Goal: Transaction & Acquisition: Subscribe to service/newsletter

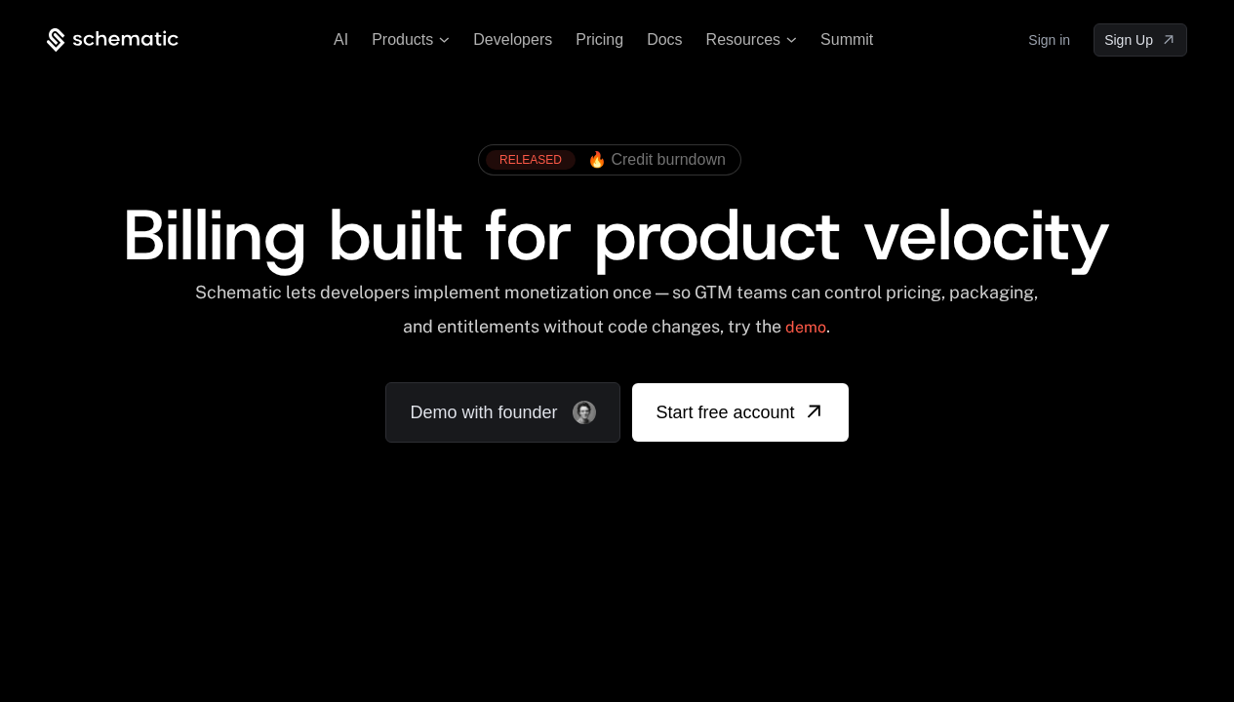
click at [1049, 40] on link "Sign in" at bounding box center [1049, 39] width 42 height 31
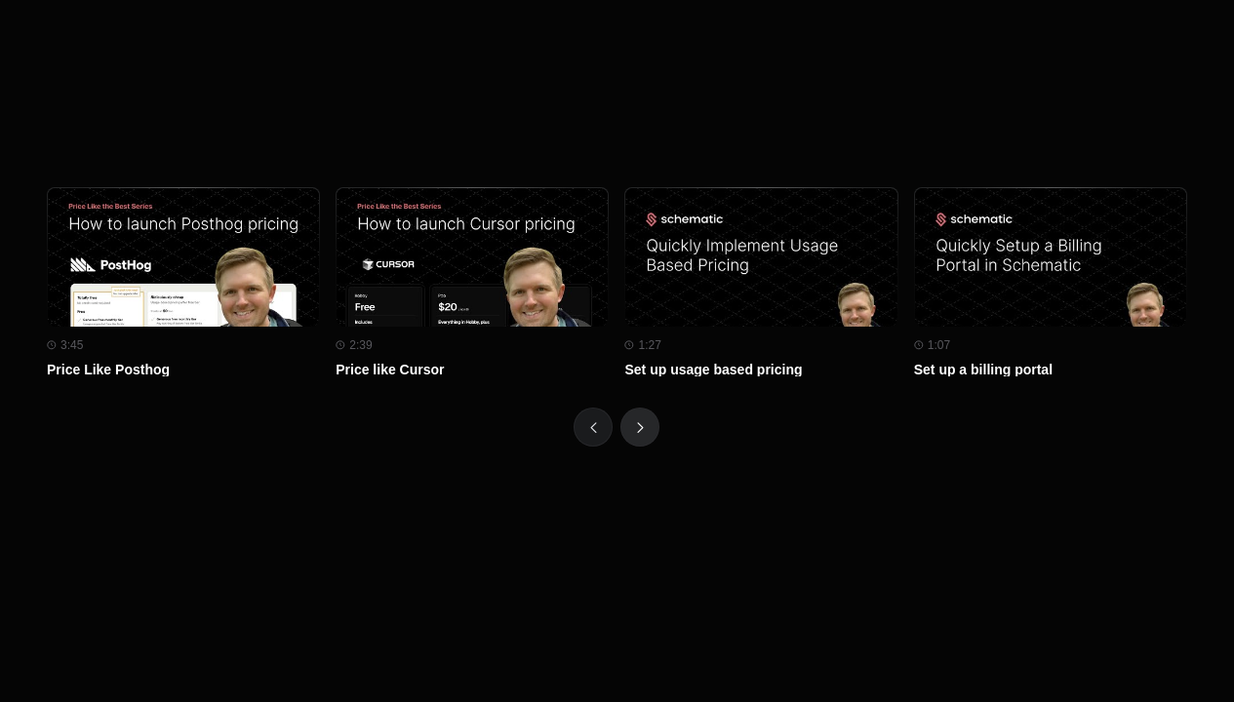
click at [640, 422] on icon "Next" at bounding box center [640, 427] width 7 height 11
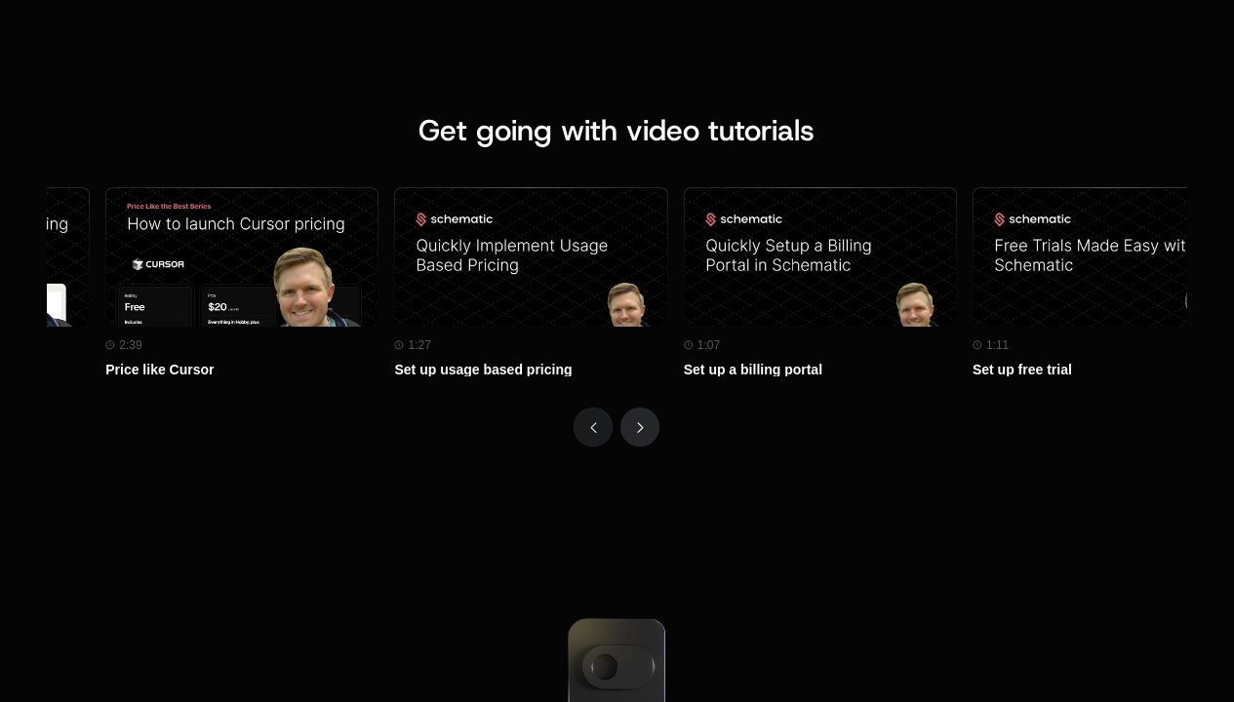
scroll to position [0, 0]
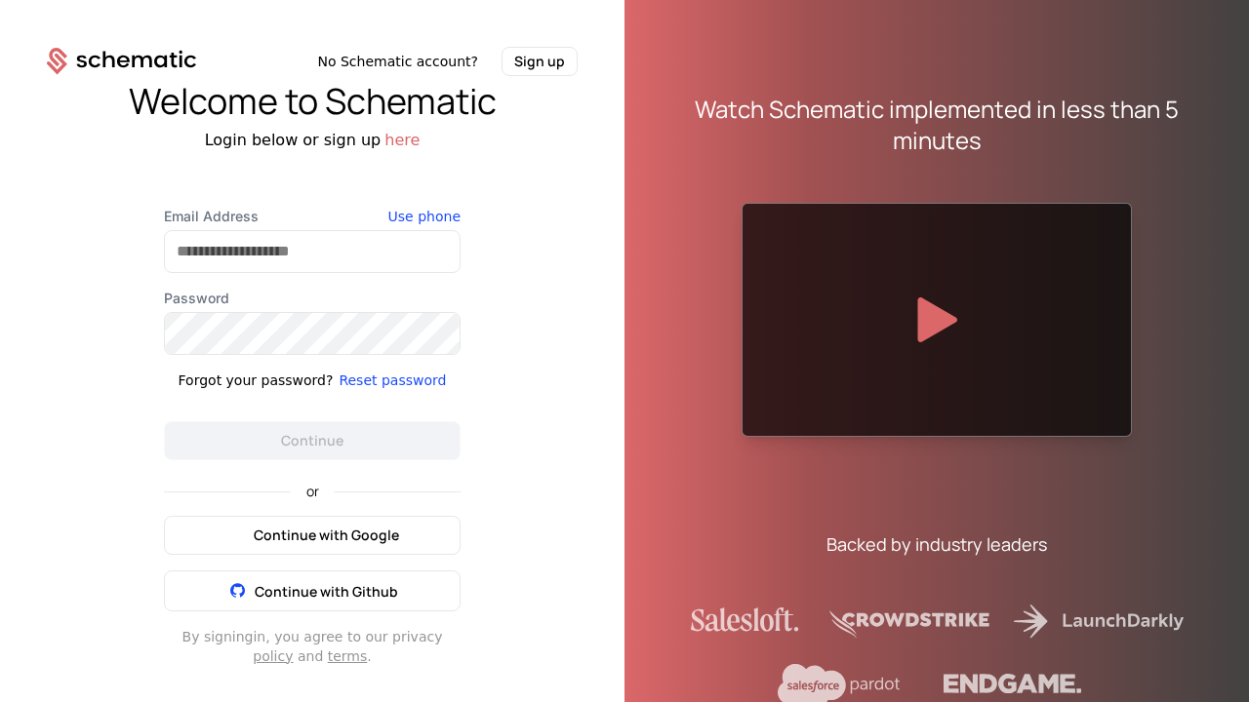
click at [312, 535] on span "Continue with Google" at bounding box center [326, 536] width 145 height 20
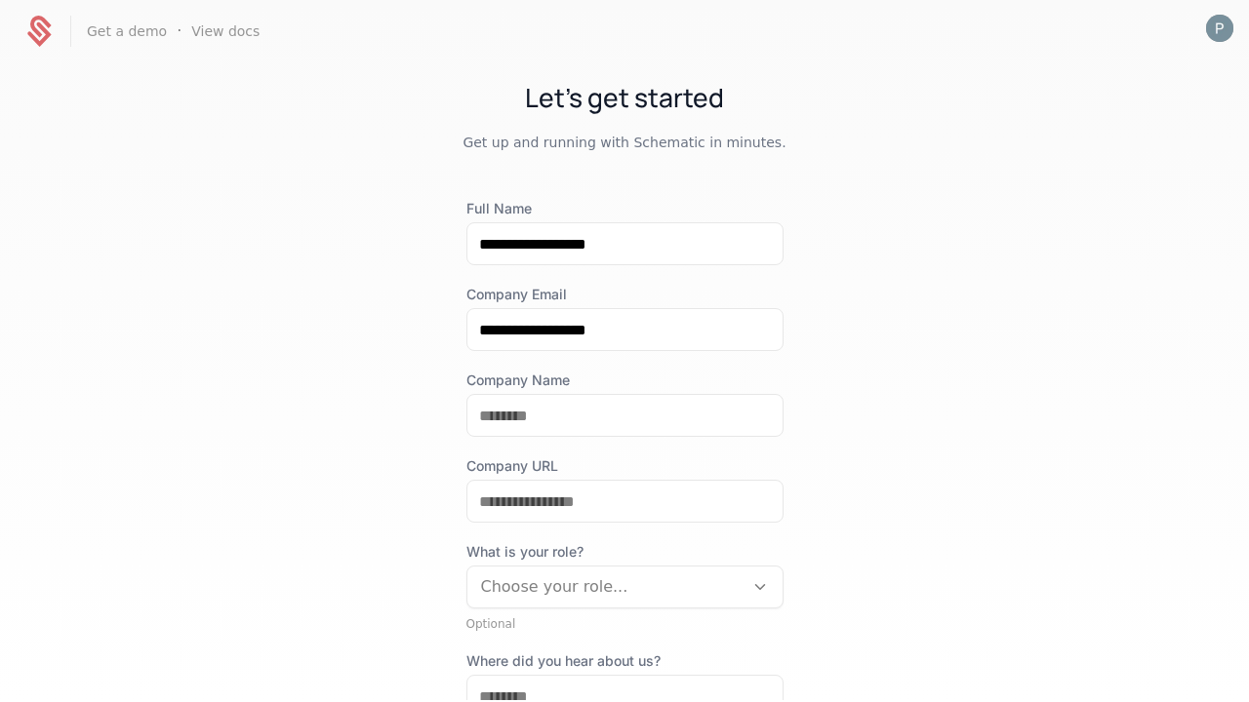
scroll to position [224, 0]
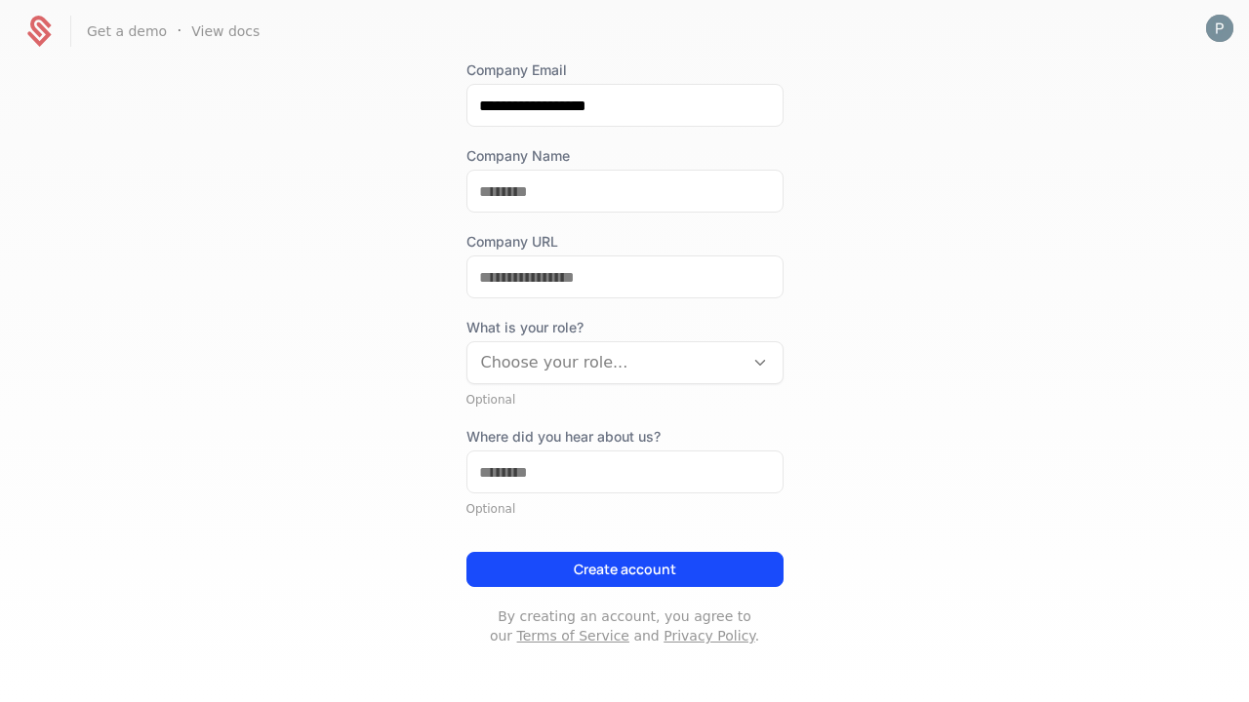
click at [617, 570] on button "Create account" at bounding box center [624, 569] width 317 height 35
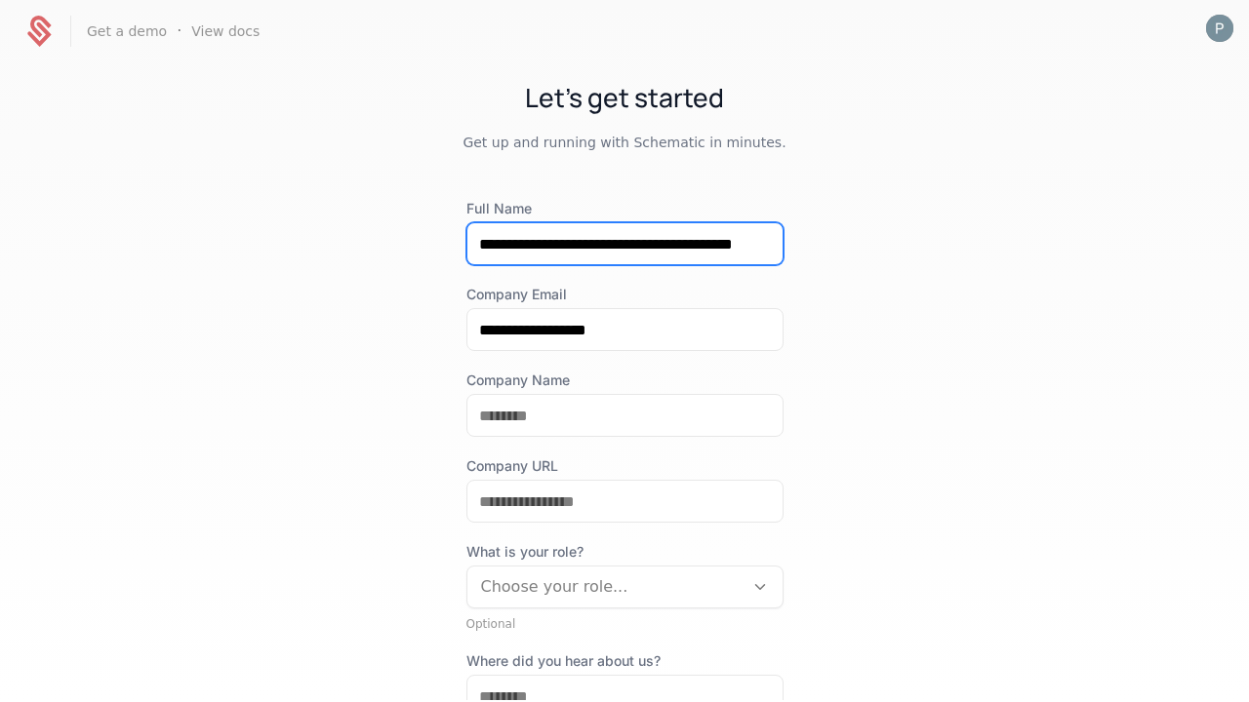
scroll to position [0, 59]
type input "**********"
